Goal: Information Seeking & Learning: Learn about a topic

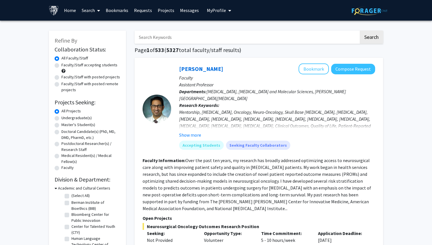
click at [186, 36] on input "Search Keywords" at bounding box center [247, 37] width 224 height 13
type input "outcomes research"
click at [376, 43] on button "Search" at bounding box center [371, 37] width 23 height 13
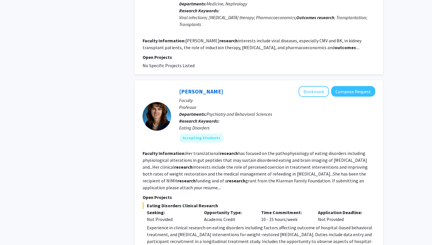
scroll to position [1475, 0]
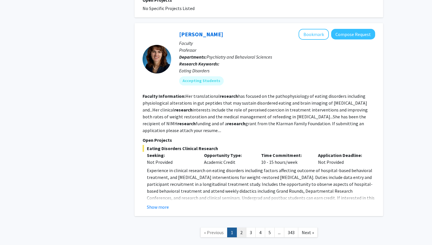
click at [241, 228] on link "2" at bounding box center [242, 233] width 10 height 10
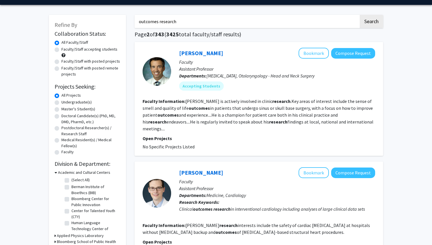
scroll to position [16, 0]
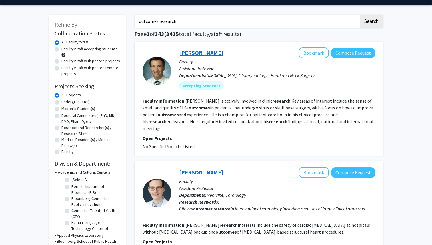
click at [204, 55] on link "[PERSON_NAME]" at bounding box center [201, 52] width 44 height 7
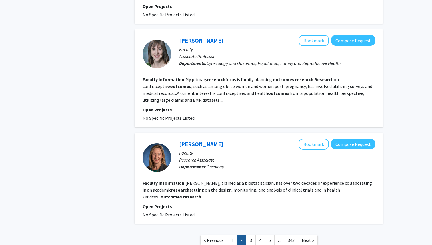
scroll to position [1450, 0]
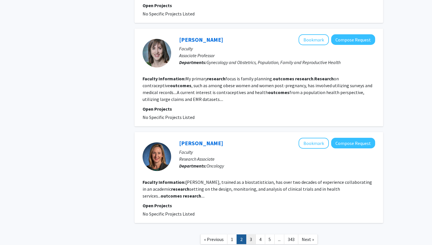
click at [251, 234] on link "3" at bounding box center [251, 239] width 10 height 10
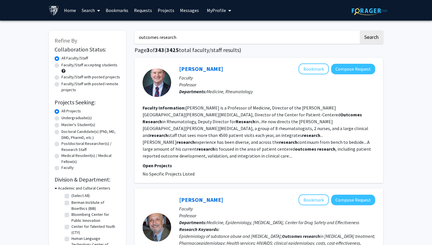
drag, startPoint x: 305, startPoint y: 38, endPoint x: 168, endPoint y: 20, distance: 137.8
click at [371, 48] on h1 "Page 3 of 343 ( 3425 total faculty/staff results)" at bounding box center [259, 50] width 249 height 7
click at [372, 40] on button "Search" at bounding box center [371, 37] width 23 height 13
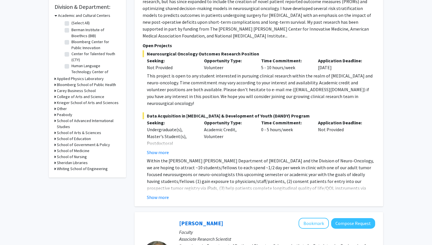
scroll to position [176, 0]
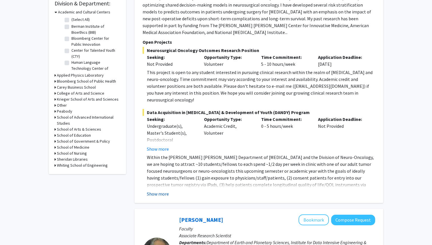
click at [155, 190] on button "Show more" at bounding box center [158, 193] width 22 height 7
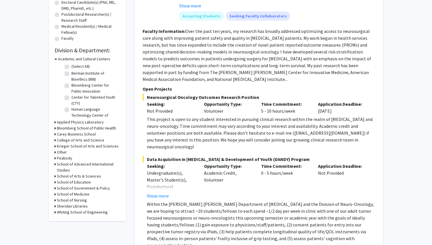
scroll to position [136, 0]
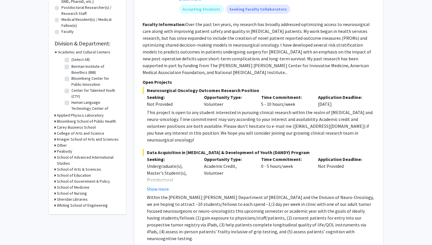
click at [73, 186] on h3 "School of Medicine" at bounding box center [73, 187] width 33 height 6
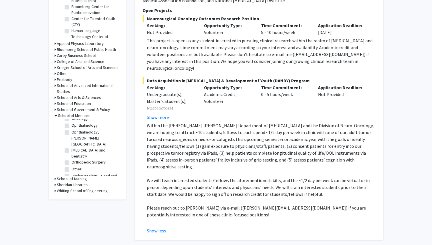
scroll to position [610, 0]
click at [71, 173] on label "Otolaryngology - Head and Neck Surgery" at bounding box center [94, 179] width 47 height 12
click at [71, 173] on input "Otolaryngology - Head and Neck Surgery" at bounding box center [73, 175] width 4 height 4
checkbox input "true"
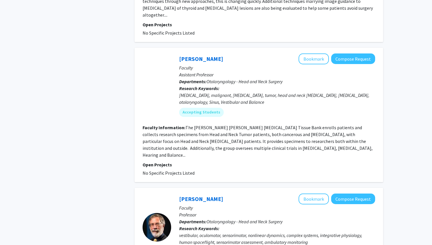
scroll to position [970, 0]
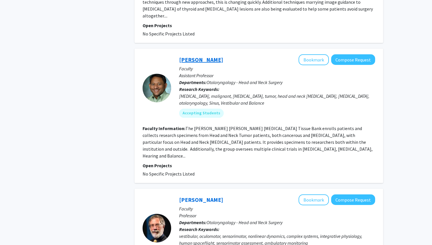
click at [196, 56] on link "[PERSON_NAME]" at bounding box center [201, 59] width 44 height 7
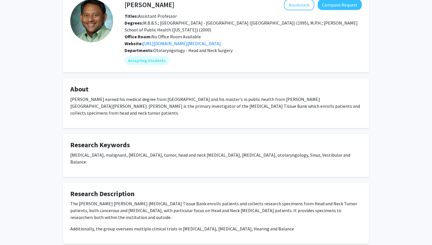
scroll to position [32, 0]
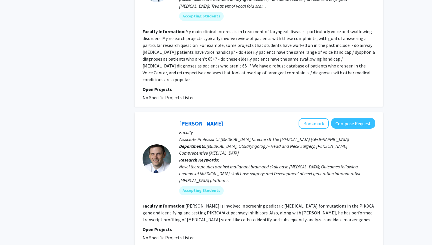
scroll to position [1532, 0]
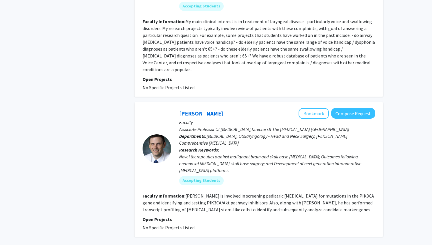
click at [196, 110] on link "[PERSON_NAME]" at bounding box center [201, 113] width 44 height 7
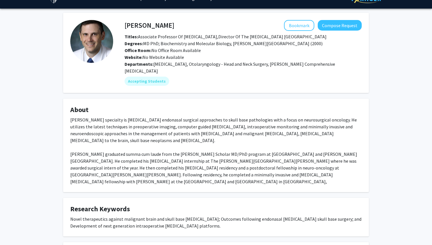
scroll to position [9, 0]
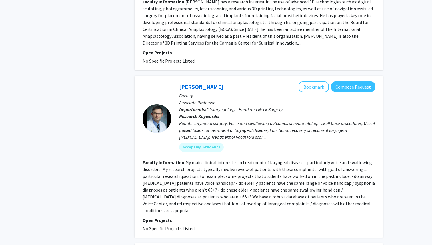
scroll to position [1389, 0]
